Goal: Task Accomplishment & Management: Manage account settings

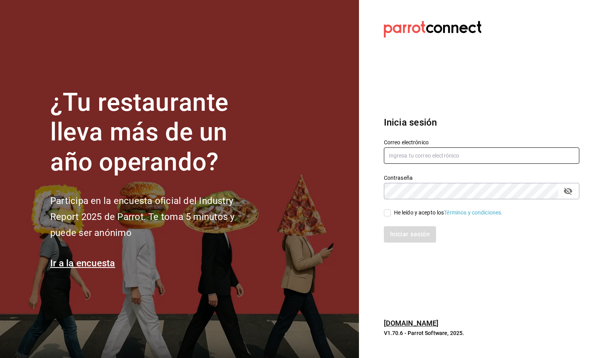
click at [394, 151] on input "text" at bounding box center [482, 155] width 196 height 16
type input "[EMAIL_ADDRESS][DOMAIN_NAME]"
click at [388, 214] on input "He leído y acepto los Términos y condiciones." at bounding box center [387, 212] width 7 height 7
checkbox input "true"
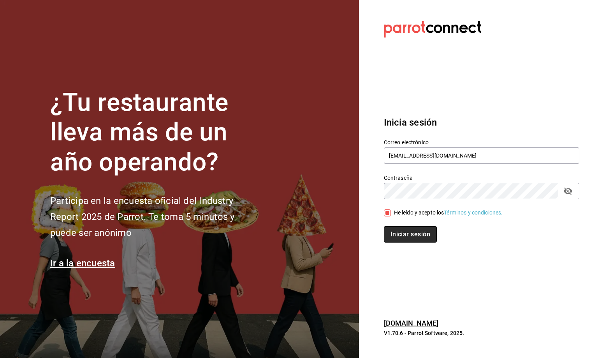
click at [396, 238] on button "Iniciar sesión" at bounding box center [410, 234] width 53 height 16
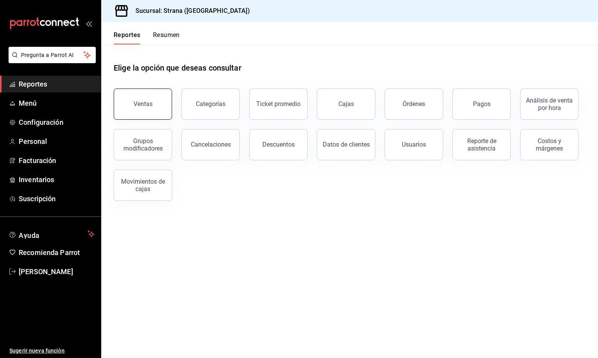
click at [130, 96] on button "Ventas" at bounding box center [143, 103] width 58 height 31
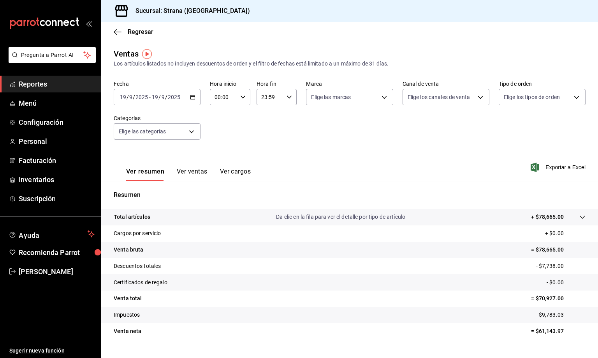
click at [124, 99] on input "19" at bounding box center [123, 97] width 7 height 6
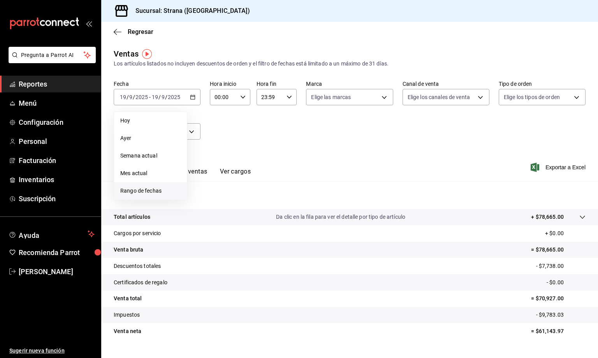
click at [137, 190] on span "Rango de fechas" at bounding box center [150, 191] width 60 height 8
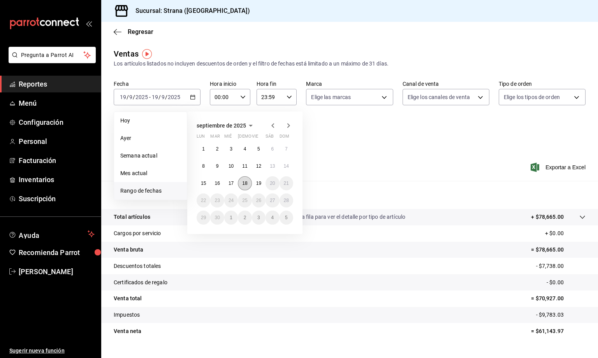
click at [245, 183] on abbr "18" at bounding box center [244, 182] width 5 height 5
click at [256, 182] on abbr "19" at bounding box center [258, 182] width 5 height 5
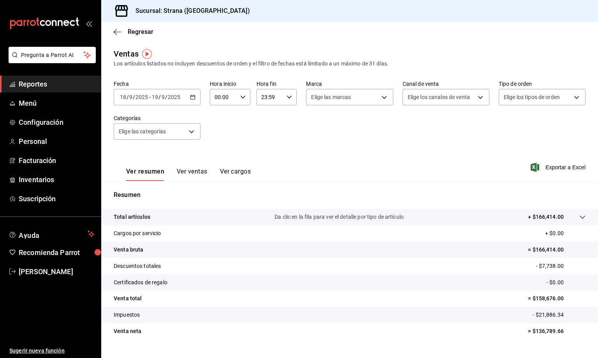
click at [219, 97] on input "00:00" at bounding box center [223, 97] width 27 height 16
drag, startPoint x: 215, startPoint y: 142, endPoint x: 234, endPoint y: 117, distance: 31.2
click at [213, 144] on button "22" at bounding box center [218, 152] width 17 height 16
type input "22:00"
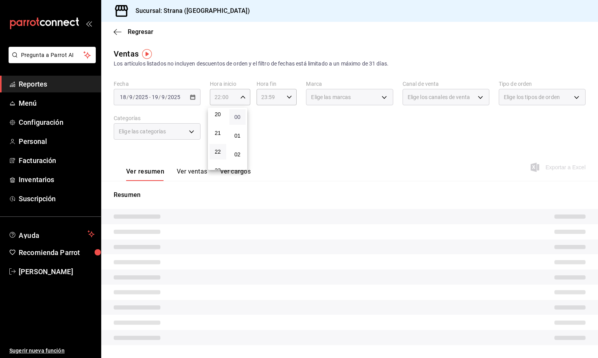
click at [235, 116] on span "00" at bounding box center [237, 117] width 7 height 6
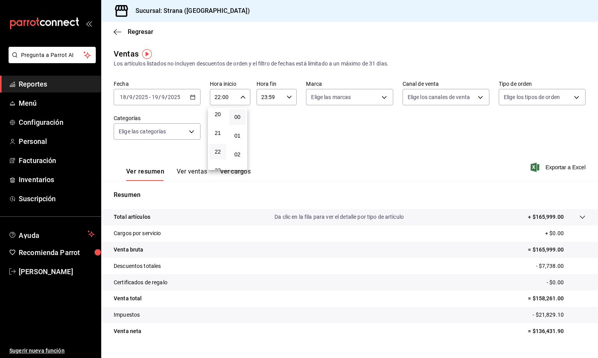
click at [261, 97] on div at bounding box center [299, 179] width 598 height 358
click at [259, 100] on input "23:59" at bounding box center [270, 97] width 27 height 16
click at [261, 120] on span "08" at bounding box center [263, 123] width 7 height 6
click at [281, 144] on span "57" at bounding box center [283, 147] width 7 height 6
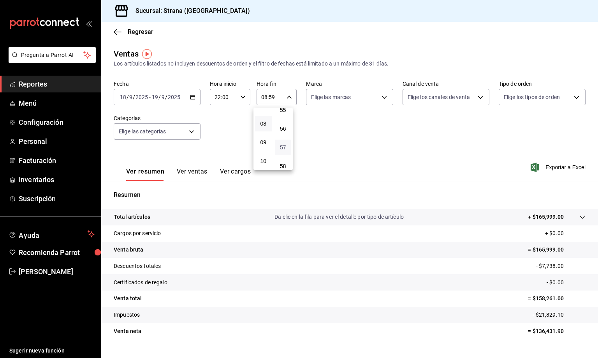
type input "08:57"
click at [160, 129] on div at bounding box center [299, 179] width 598 height 358
click at [193, 131] on body "Pregunta a Parrot AI Reportes Menú Configuración Personal Facturación Inventari…" at bounding box center [299, 179] width 598 height 358
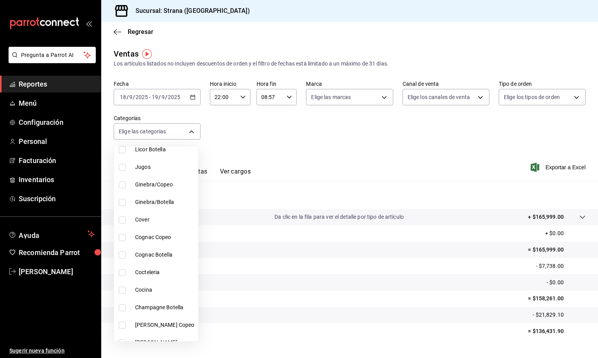
scroll to position [375, 0]
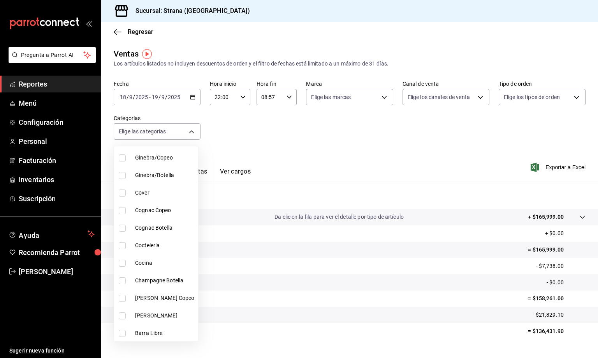
click at [124, 259] on input "checkbox" at bounding box center [122, 262] width 7 height 7
checkbox input "true"
type input "21078aee-3c76-44e1-85fc-78091211877d"
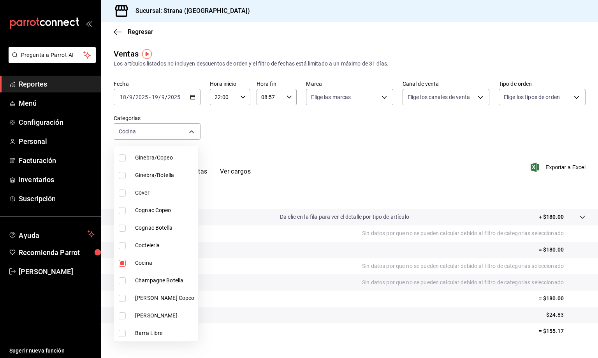
click at [294, 144] on div at bounding box center [299, 179] width 598 height 358
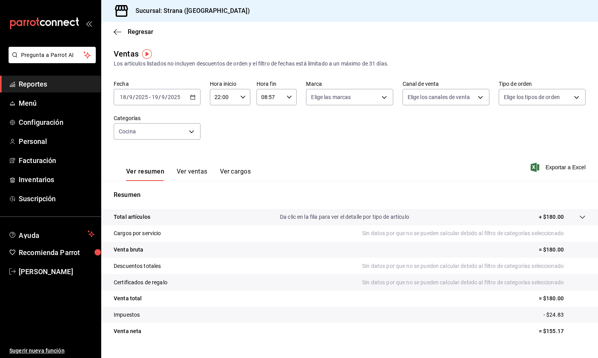
click at [200, 172] on button "Ver ventas" at bounding box center [192, 173] width 31 height 13
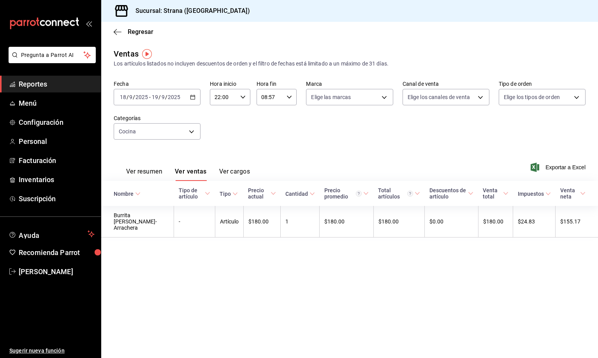
click at [270, 150] on div "Ver resumen Ver ventas Ver cargos Exportar a Excel" at bounding box center [349, 165] width 497 height 32
click at [235, 31] on div "Regresar" at bounding box center [349, 32] width 497 height 20
click at [135, 134] on body "Pregunta a Parrot AI Reportes Menú Configuración Personal Facturación Inventari…" at bounding box center [299, 179] width 598 height 358
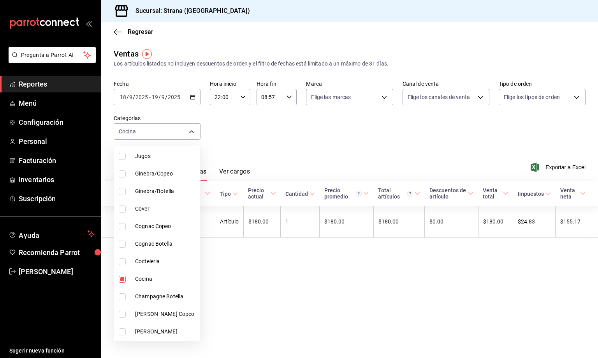
scroll to position [375, 0]
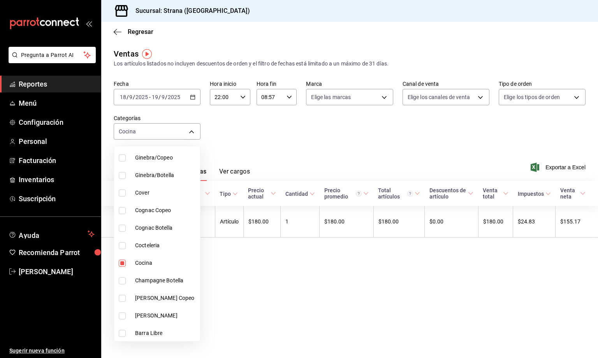
click at [122, 262] on input "checkbox" at bounding box center [122, 262] width 7 height 7
checkbox input "false"
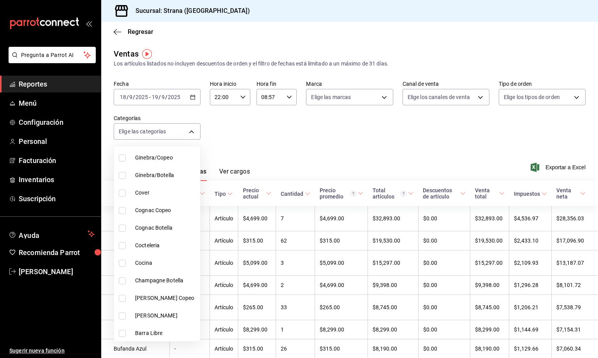
click at [277, 128] on div at bounding box center [299, 179] width 598 height 358
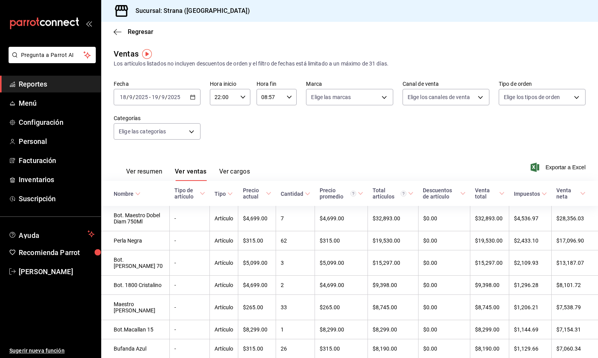
click at [146, 172] on button "Ver resumen" at bounding box center [144, 173] width 36 height 13
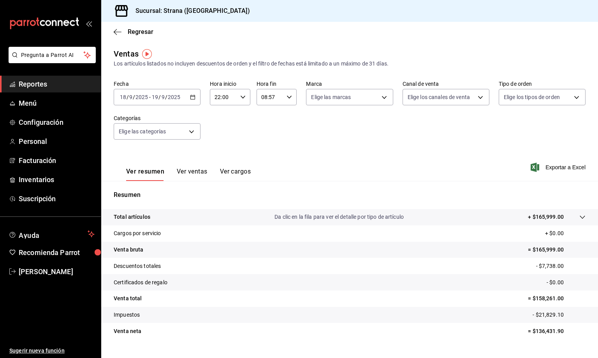
click at [186, 171] on button "Ver ventas" at bounding box center [192, 173] width 31 height 13
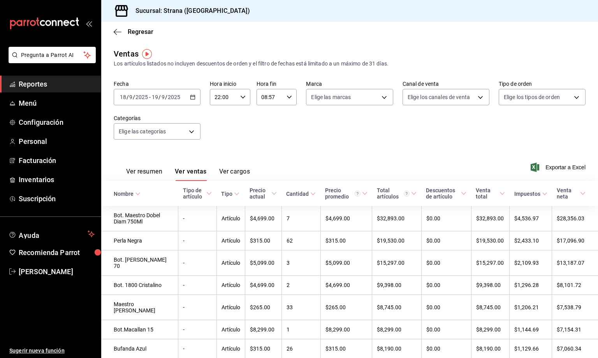
click at [143, 171] on button "Ver resumen" at bounding box center [144, 173] width 36 height 13
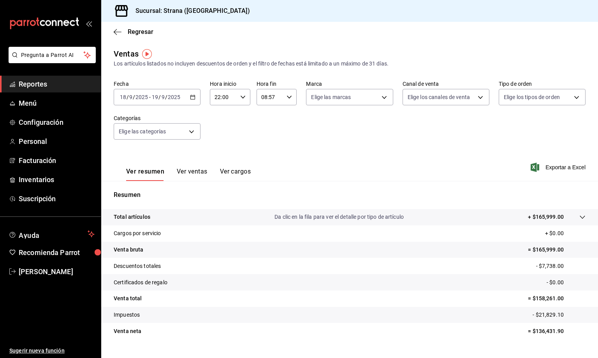
click at [298, 156] on div "Ver resumen Ver ventas Ver cargos Exportar a Excel" at bounding box center [349, 165] width 497 height 32
click at [34, 180] on span "Inventarios" at bounding box center [57, 179] width 76 height 11
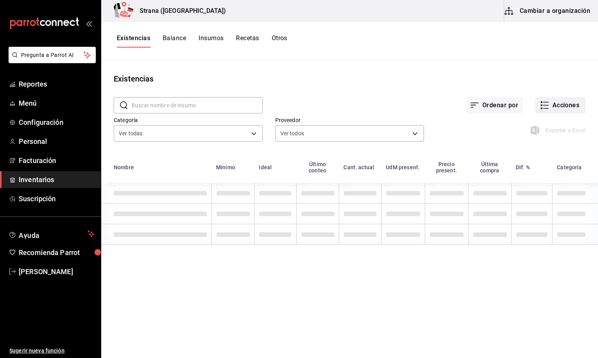
click at [552, 106] on button "Acciones" at bounding box center [561, 105] width 50 height 16
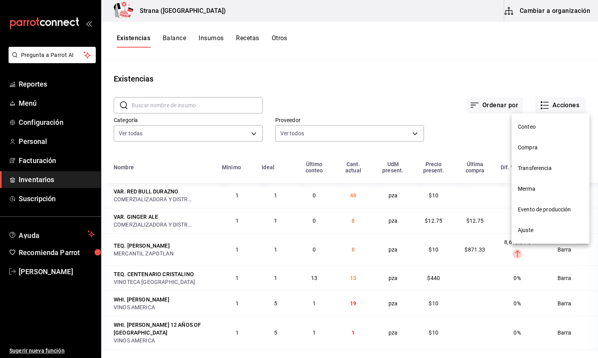
click at [527, 192] on span "Merma" at bounding box center [550, 189] width 65 height 8
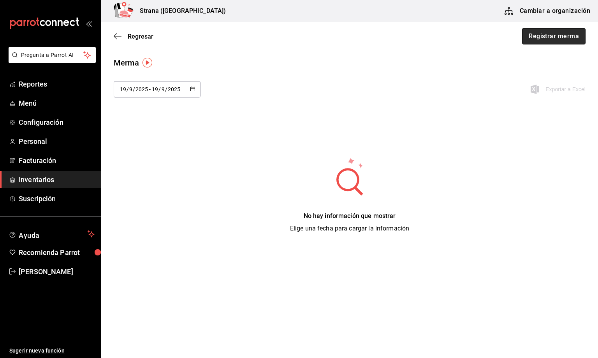
click at [563, 40] on button "Registrar merma" at bounding box center [553, 36] width 63 height 16
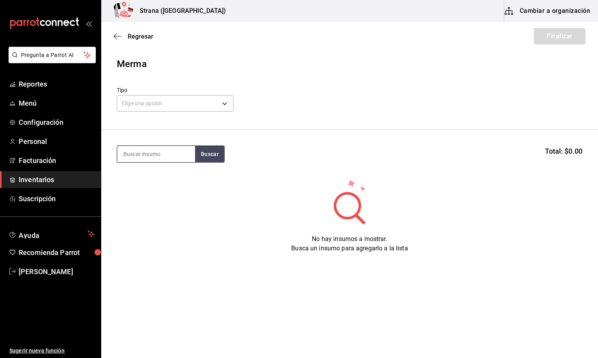
click at [138, 152] on input at bounding box center [156, 154] width 78 height 16
type input "barra libre te"
click at [149, 176] on div "BARRA LIBRE TEQUILA" at bounding box center [155, 176] width 65 height 9
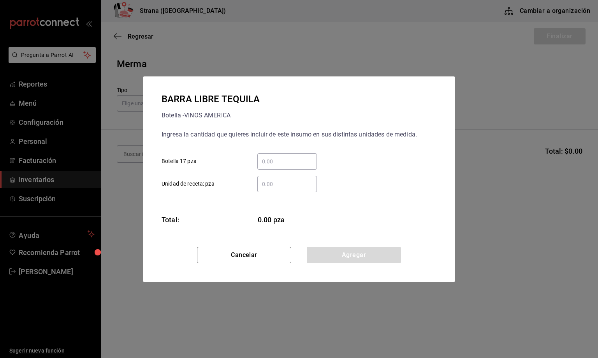
click at [269, 159] on input "​ Botella 17 pza" at bounding box center [287, 161] width 60 height 9
click at [270, 162] on input "​ Botella 17 pza" at bounding box center [287, 161] width 60 height 9
type input "2"
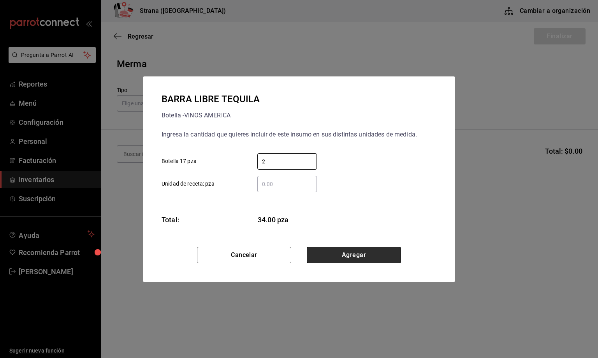
click at [344, 253] on button "Agregar" at bounding box center [354, 255] width 94 height 16
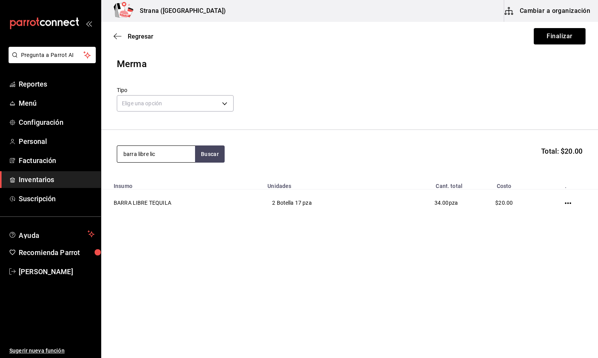
type input "barra libre lic"
click at [155, 181] on div "Botella - VINOS AMERICA" at bounding box center [154, 185] width 62 height 8
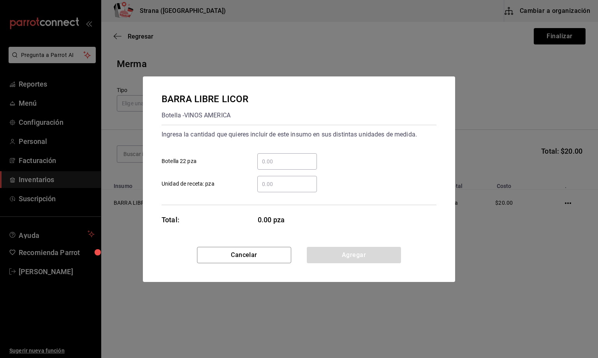
click at [283, 162] on input "​ Botella 22 pza" at bounding box center [287, 161] width 60 height 9
type input "1"
click at [350, 250] on button "Agregar" at bounding box center [354, 255] width 94 height 16
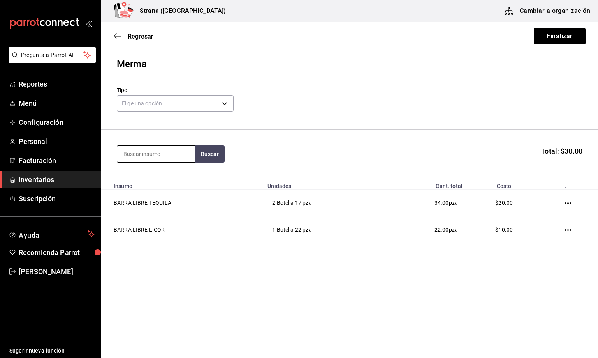
click at [158, 154] on input at bounding box center [156, 154] width 78 height 16
type input "jugos"
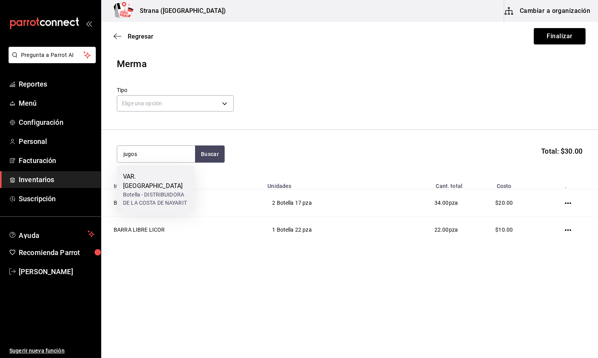
click at [158, 175] on div "VAR. JUGOS" at bounding box center [155, 181] width 65 height 19
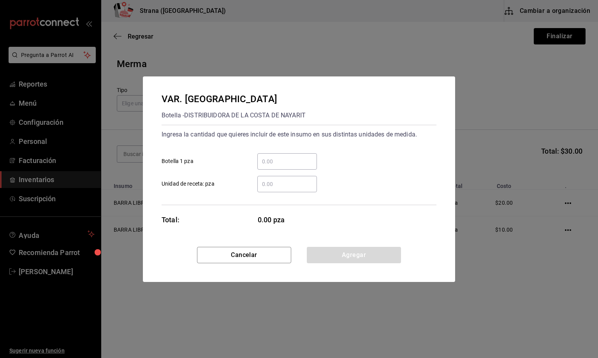
click at [267, 183] on input "​ Unidad de receta: pza" at bounding box center [287, 183] width 60 height 9
type input "12"
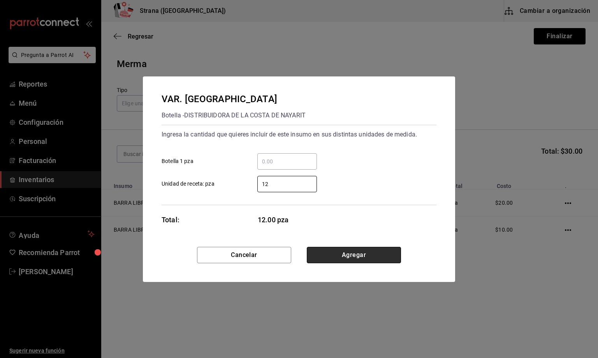
click at [338, 248] on button "Agregar" at bounding box center [354, 255] width 94 height 16
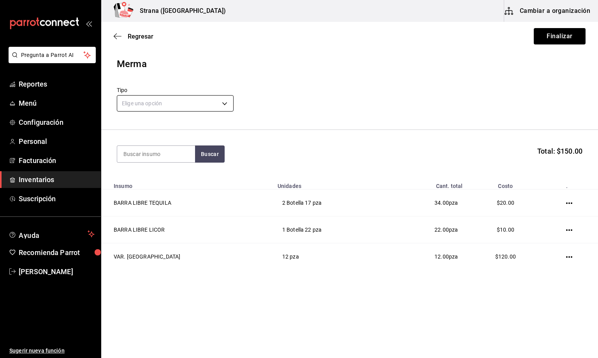
click at [164, 105] on body "Pregunta a Parrot AI Reportes Menú Configuración Personal Facturación Inventari…" at bounding box center [299, 157] width 598 height 314
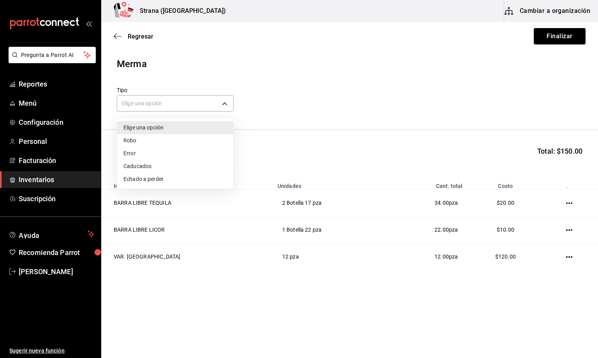
click at [128, 154] on li "Error" at bounding box center [175, 153] width 116 height 13
type input "ERROR"
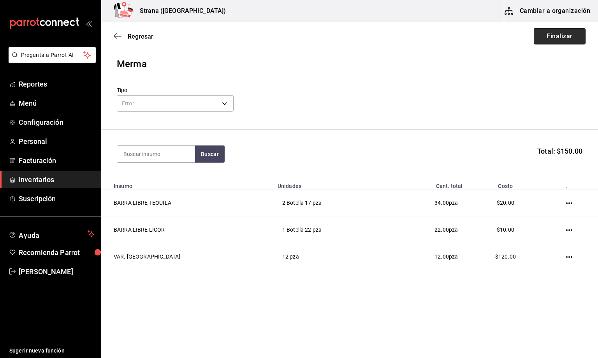
click at [560, 33] on button "Finalizar" at bounding box center [560, 36] width 52 height 16
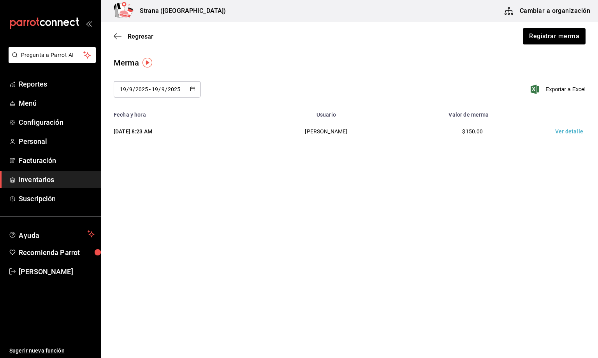
click at [571, 136] on td "Ver detalle" at bounding box center [571, 131] width 55 height 27
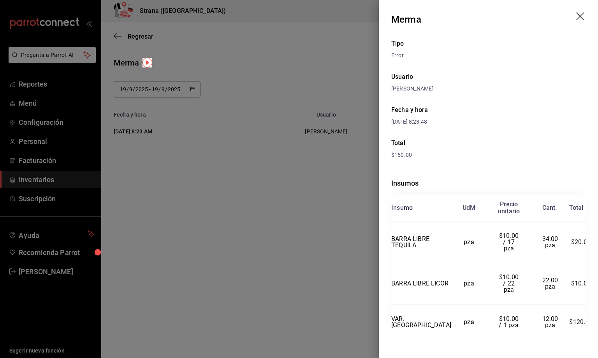
click at [582, 15] on icon "drag" at bounding box center [580, 16] width 9 height 9
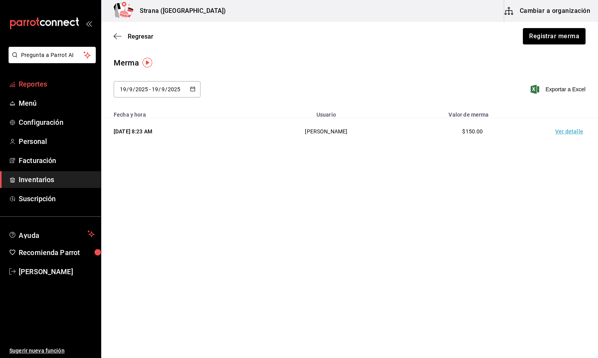
click at [39, 83] on span "Reportes" at bounding box center [57, 84] width 76 height 11
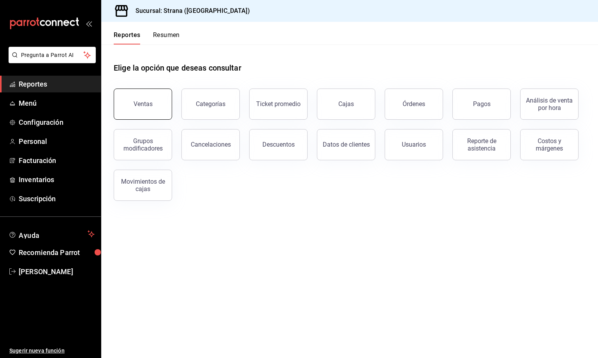
click at [134, 100] on button "Ventas" at bounding box center [143, 103] width 58 height 31
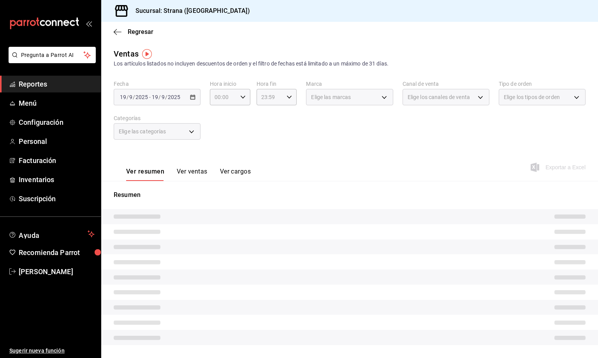
click at [124, 96] on input "19" at bounding box center [123, 97] width 7 height 6
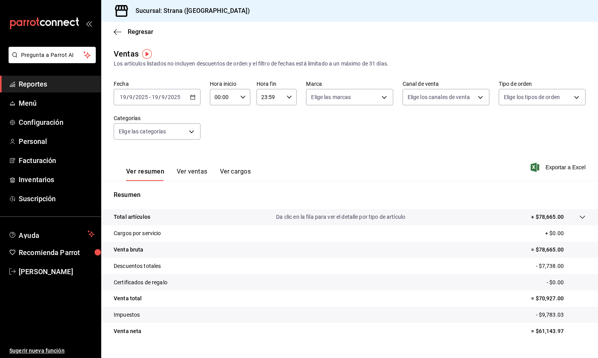
click at [123, 98] on input "19" at bounding box center [123, 97] width 7 height 6
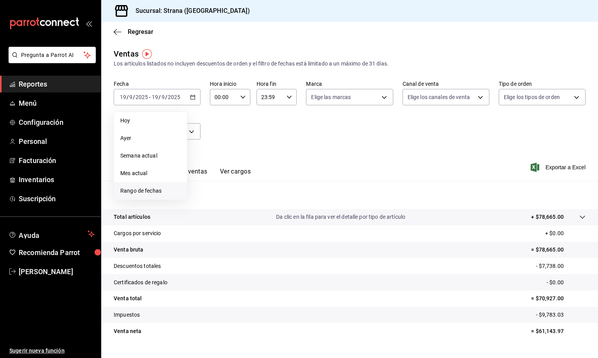
click at [143, 187] on span "Rango de fechas" at bounding box center [150, 191] width 60 height 8
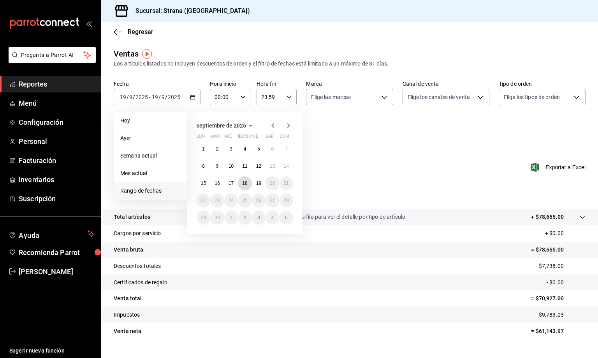
drag, startPoint x: 245, startPoint y: 182, endPoint x: 266, endPoint y: 187, distance: 20.8
click at [245, 183] on abbr "18" at bounding box center [244, 182] width 5 height 5
click at [261, 187] on button "19" at bounding box center [259, 183] width 14 height 14
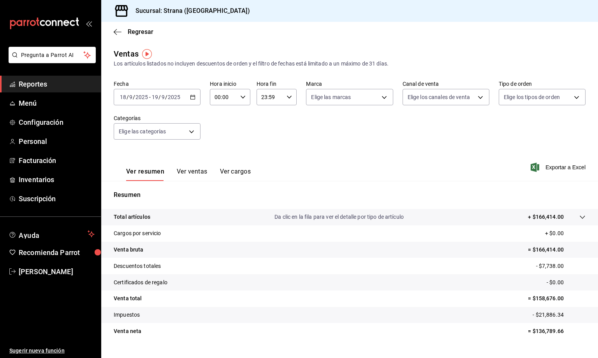
click at [214, 97] on input "00:00" at bounding box center [223, 97] width 27 height 16
click at [216, 156] on span "21" at bounding box center [217, 159] width 7 height 6
type input "21:00"
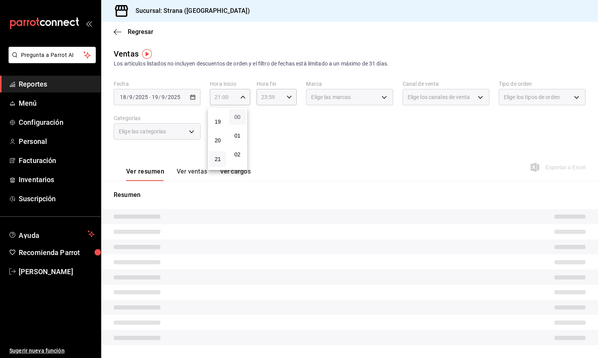
click at [239, 115] on span "00" at bounding box center [237, 117] width 7 height 6
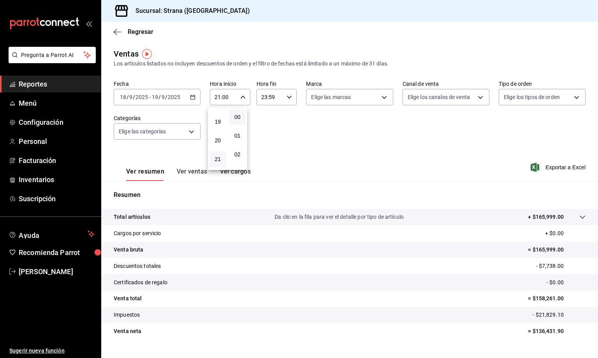
click at [262, 99] on div at bounding box center [299, 179] width 598 height 358
click at [262, 99] on input "23:59" at bounding box center [270, 97] width 27 height 16
click at [262, 120] on span "08" at bounding box center [263, 123] width 7 height 6
click at [283, 118] on span "00" at bounding box center [283, 117] width 7 height 6
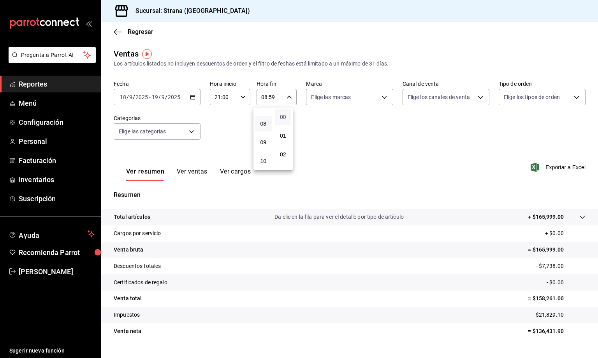
type input "08:00"
click at [352, 138] on div at bounding box center [299, 179] width 598 height 358
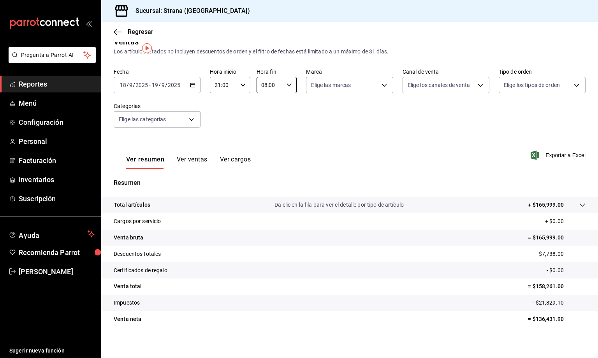
scroll to position [16, 0]
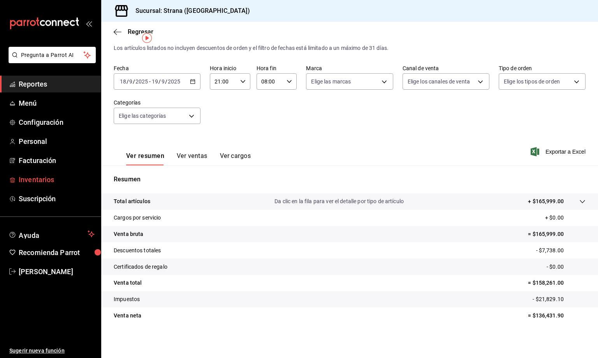
click at [32, 180] on span "Inventarios" at bounding box center [57, 179] width 76 height 11
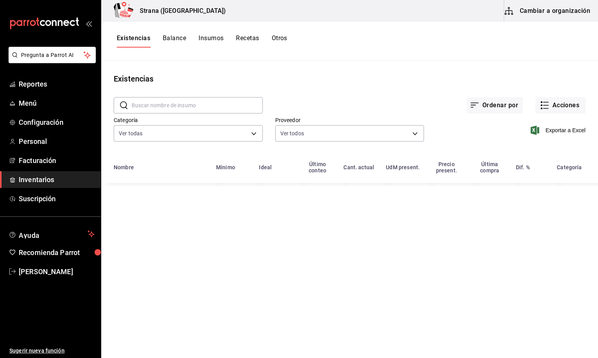
click at [401, 47] on div "Existencias Balance Insumos Recetas Otros" at bounding box center [349, 40] width 497 height 13
